Goal: Task Accomplishment & Management: Manage account settings

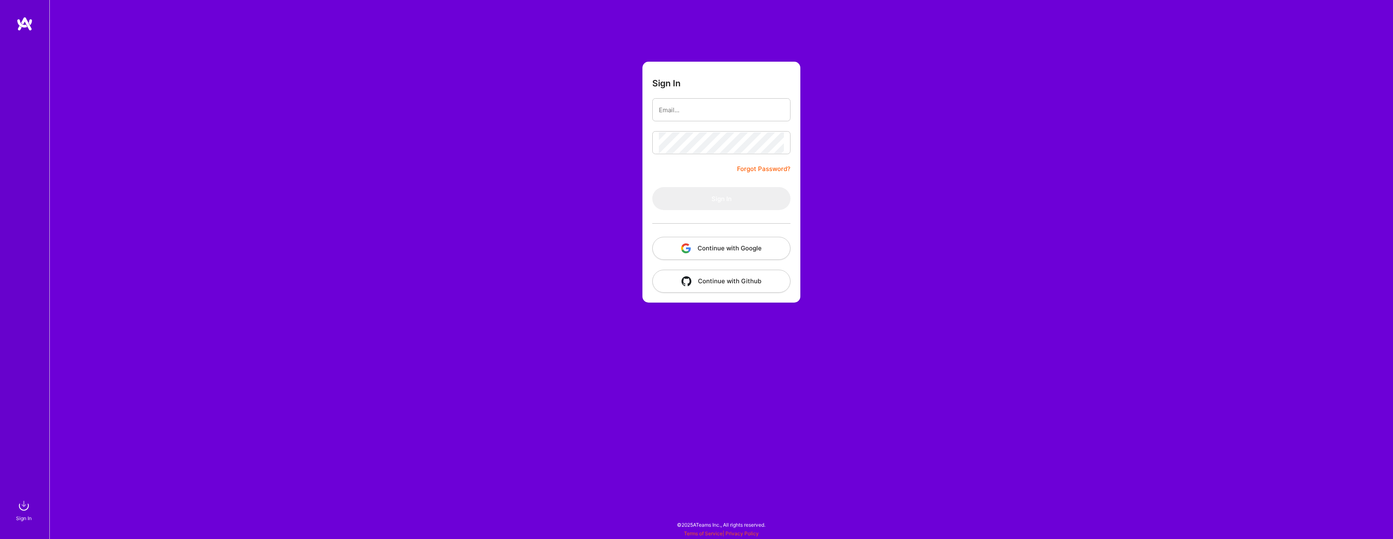
click at [713, 110] on input "email" at bounding box center [721, 110] width 125 height 21
click at [732, 109] on input "email" at bounding box center [721, 110] width 125 height 21
drag, startPoint x: 759, startPoint y: 111, endPoint x: 767, endPoint y: 111, distance: 8.2
click at [761, 111] on input "email" at bounding box center [721, 110] width 125 height 21
type input "[PERSON_NAME][EMAIL_ADDRESS][DOMAIN_NAME]"
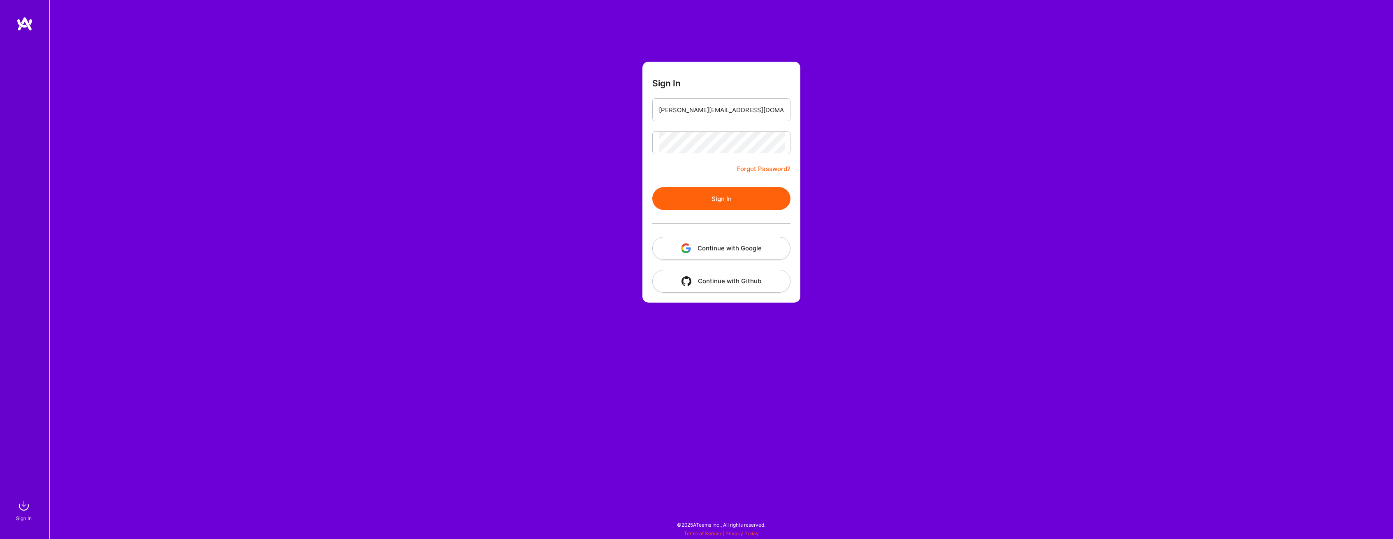
click at [722, 199] on button "Sign In" at bounding box center [721, 198] width 138 height 23
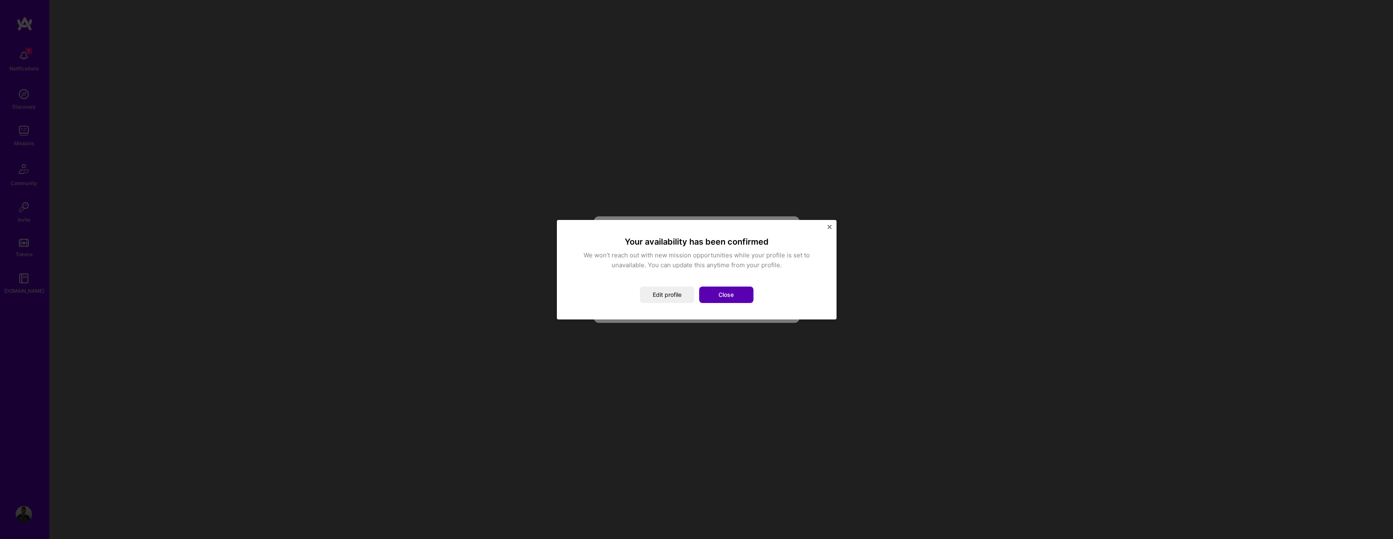
click at [730, 297] on button "Close" at bounding box center [726, 295] width 54 height 16
